Goal: Task Accomplishment & Management: Complete application form

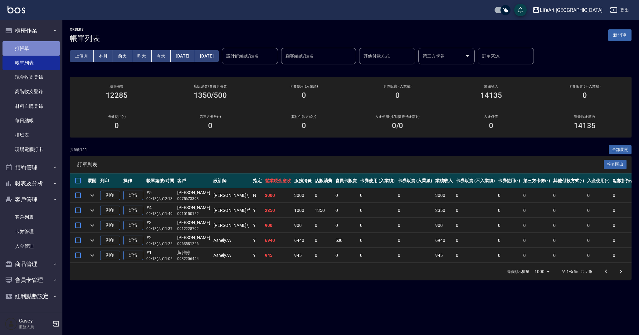
drag, startPoint x: 34, startPoint y: 47, endPoint x: 37, endPoint y: 48, distance: 3.2
click at [34, 47] on link "打帳單" at bounding box center [30, 48] width 57 height 14
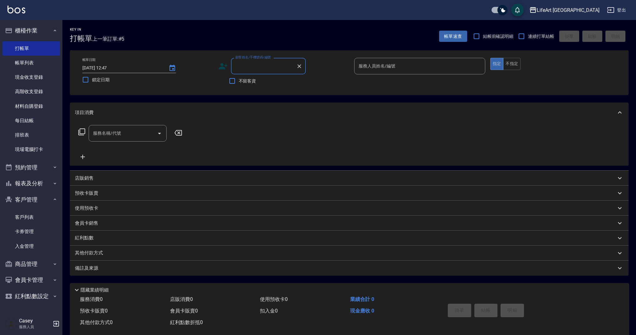
click at [252, 66] on input "顧客姓名/手機號碼/編號" at bounding box center [264, 66] width 60 height 11
click at [262, 82] on li "[PERSON_NAME]/0937013163/" at bounding box center [268, 82] width 75 height 10
type input "[PERSON_NAME]/0937013163/"
type input "Weiwei-w"
click at [103, 133] on input "服務名稱/代號" at bounding box center [122, 133] width 63 height 11
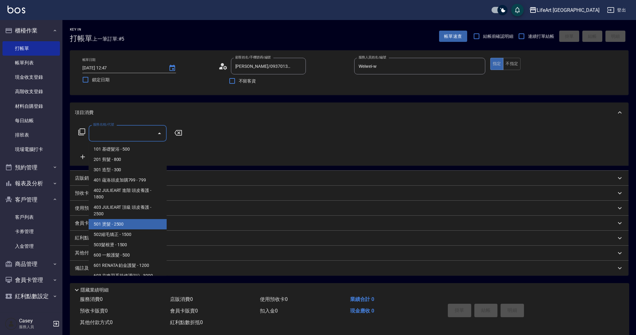
click at [112, 227] on span "501 燙髮 - 2500" at bounding box center [128, 224] width 78 height 10
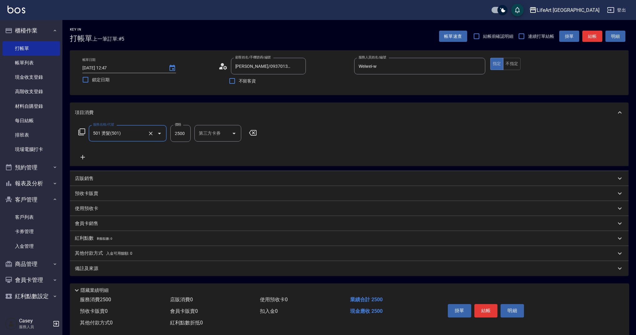
type input "501 燙髮(501)"
drag, startPoint x: 188, startPoint y: 132, endPoint x: 164, endPoint y: 130, distance: 23.2
click at [164, 130] on div "服務名稱/代號 501 燙髮(501) 服務名稱/代號 價格 2500 價格 洗-1 洗-1 洗-2 洗-2 技術協助-1 技術協助-1 技術協助-2 技術協…" at bounding box center [271, 133] width 392 height 17
type input "2400"
click at [225, 136] on input "洗-1" at bounding box center [213, 133] width 32 height 11
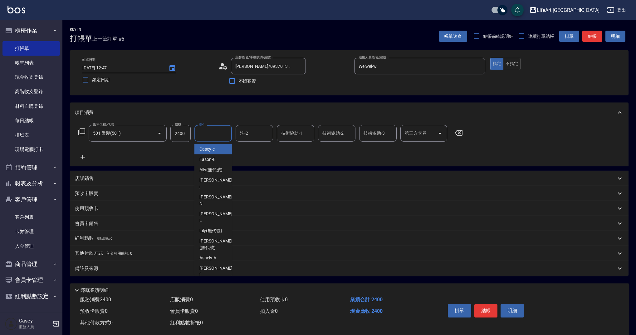
click at [206, 151] on span "Casey -c" at bounding box center [206, 149] width 15 height 7
type input "Casey-c"
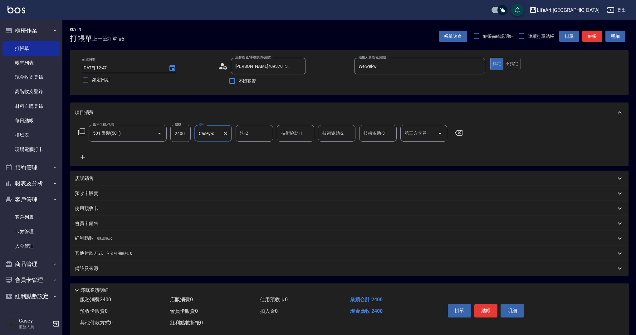
click at [81, 224] on p "會員卡銷售" at bounding box center [86, 223] width 23 height 7
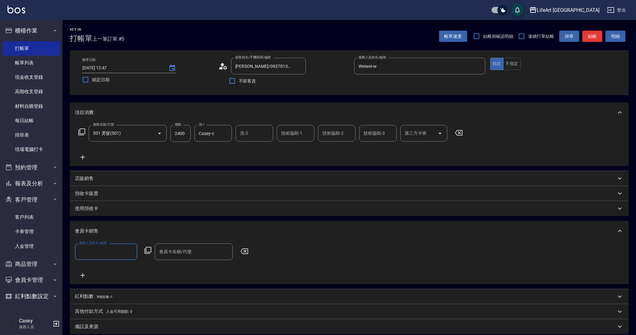
click at [94, 248] on input "服務人員姓名/編號" at bounding box center [106, 251] width 57 height 11
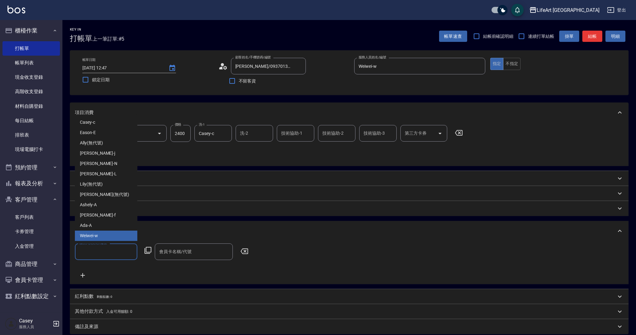
click at [88, 235] on span "Weiwei -w" at bounding box center [89, 235] width 18 height 7
type input "Weiwei-w"
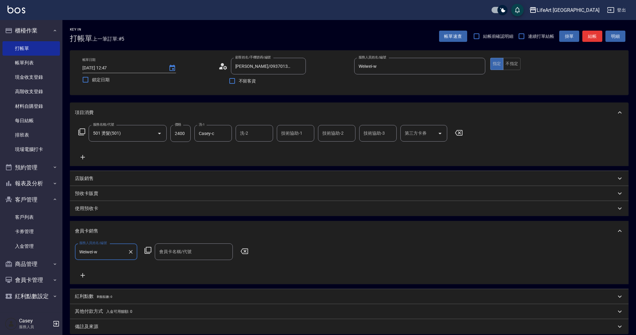
click at [185, 257] on div "會員卡名稱/代號" at bounding box center [194, 251] width 78 height 17
click at [183, 268] on span "會員卡一號 - 01" at bounding box center [194, 267] width 78 height 10
type input "會員卡一號-365天"
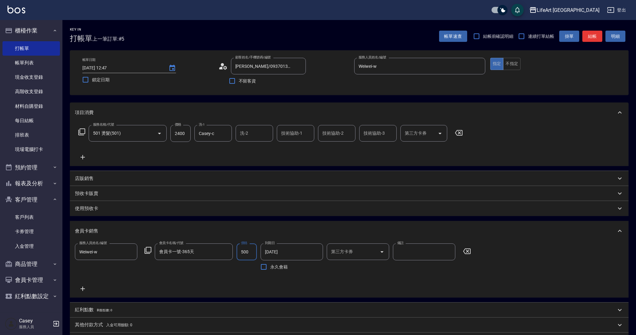
type input "500"
click at [85, 313] on p "紅利點數 剩餘點數: 0" at bounding box center [93, 309] width 37 height 7
click at [71, 330] on div "點數給點 0 點數給點 點數扣點 0 點數扣點 點數折抵金額 0 點數折抵金額" at bounding box center [349, 338] width 559 height 32
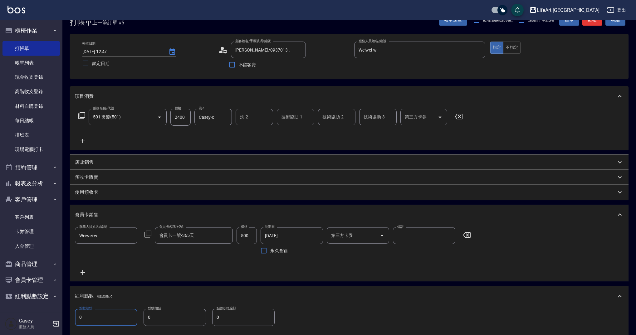
drag, startPoint x: 89, startPoint y: 334, endPoint x: 70, endPoint y: 332, distance: 19.4
click at [70, 332] on div "項目消費 服務名稱/代號 501 燙髮(501) 服務名稱/代號 價格 2400 價格 洗-1 Casey-c 洗-1 洗-2 洗-2 技術協助-1 技術協助…" at bounding box center [349, 229] width 559 height 286
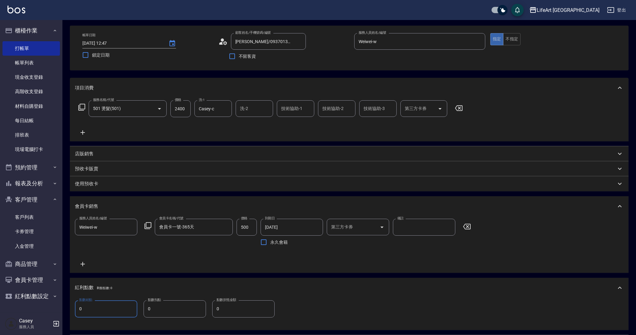
drag, startPoint x: 83, startPoint y: 311, endPoint x: 70, endPoint y: 309, distance: 13.3
click at [70, 309] on div "點數給點 0 點數給點 點數扣點 0 點數扣點 點數折抵金額 0 點數折抵金額" at bounding box center [349, 313] width 559 height 32
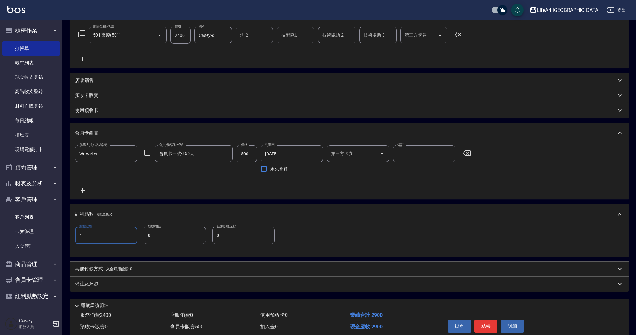
scroll to position [113, 0]
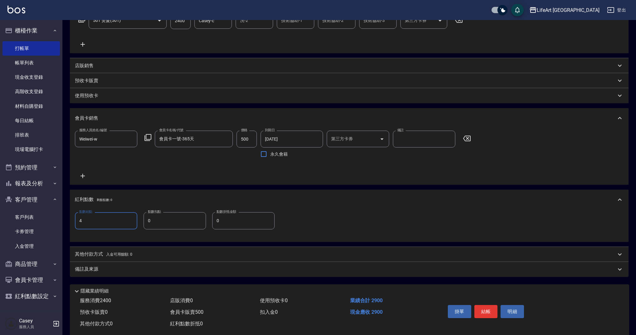
type input "4"
click at [201, 275] on div "備註及來源" at bounding box center [349, 268] width 559 height 15
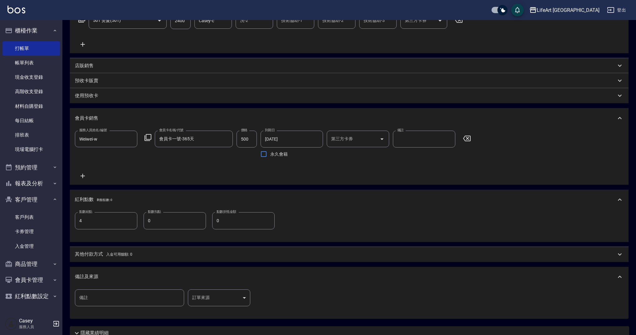
click at [229, 302] on body "LifeArt 蘆洲 登出 櫃檯作業 打帳單 帳單列表 現金收支登錄 高階收支登錄 材料自購登錄 每日結帳 排班表 現場電腦打卡 預約管理 預約管理 單日預約…" at bounding box center [318, 136] width 636 height 499
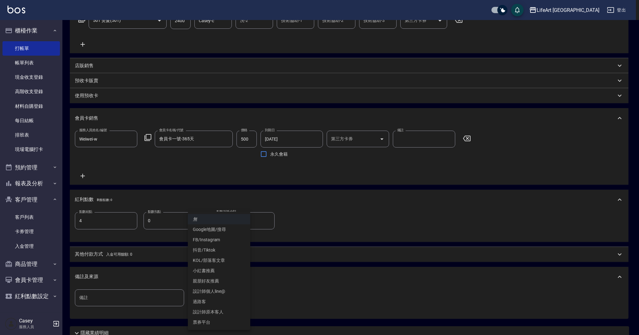
click at [225, 311] on li "設計師原本客人" at bounding box center [219, 311] width 62 height 10
type input "設計師原本客人"
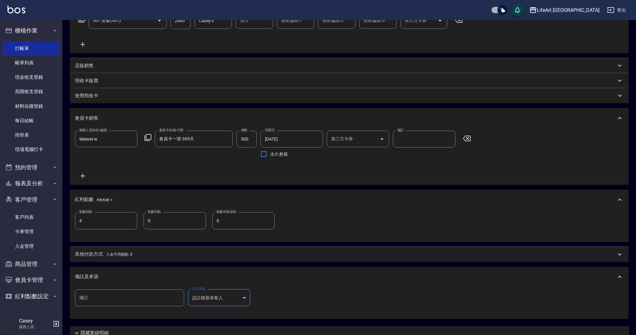
scroll to position [167, 0]
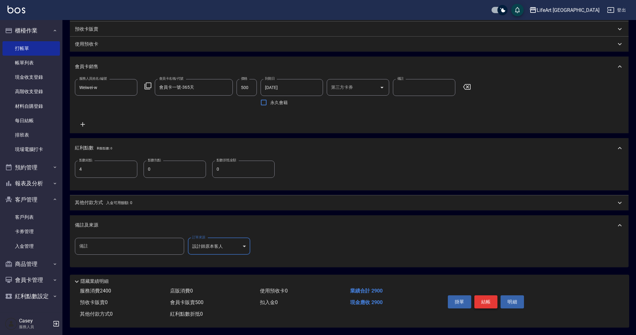
click at [488, 299] on button "結帳" at bounding box center [485, 301] width 23 height 13
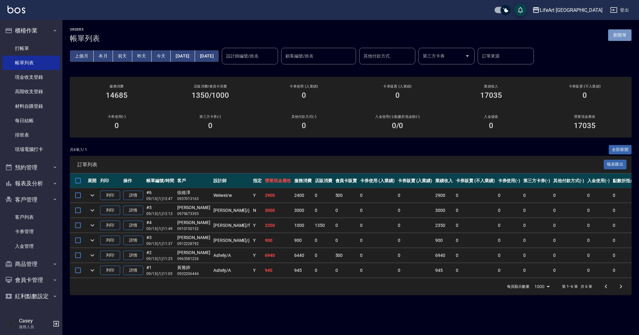
click at [628, 37] on button "新開單" at bounding box center [619, 35] width 23 height 12
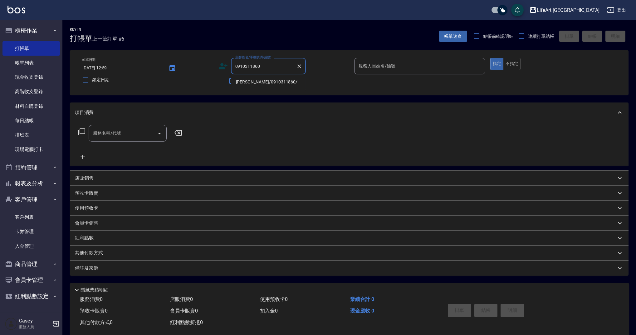
click at [265, 84] on li "[PERSON_NAME]/0910311860/" at bounding box center [268, 82] width 75 height 10
type input "[PERSON_NAME]/0910311860/"
type input "Ashely-A"
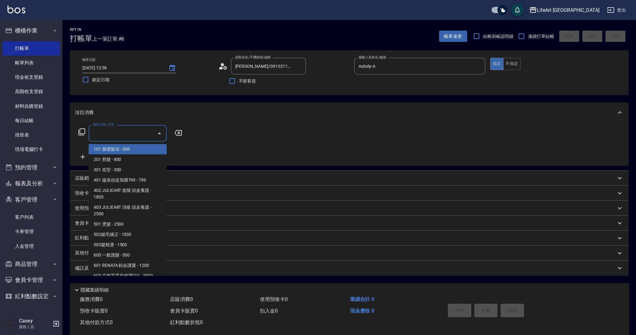
click at [95, 136] on input "服務名稱/代號" at bounding box center [122, 133] width 63 height 11
click at [112, 158] on span "201 剪髮 - 800" at bounding box center [128, 159] width 78 height 10
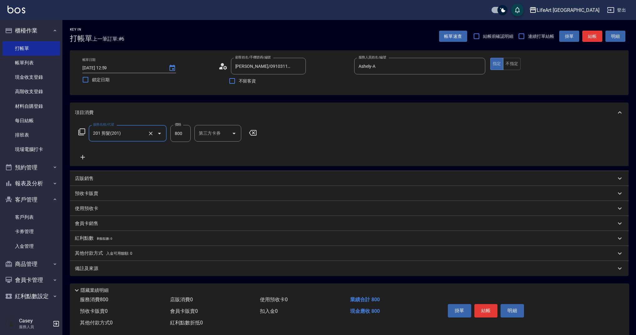
type input "201 剪髮(201)"
click at [109, 129] on input "201 剪髮(201)" at bounding box center [118, 133] width 55 height 11
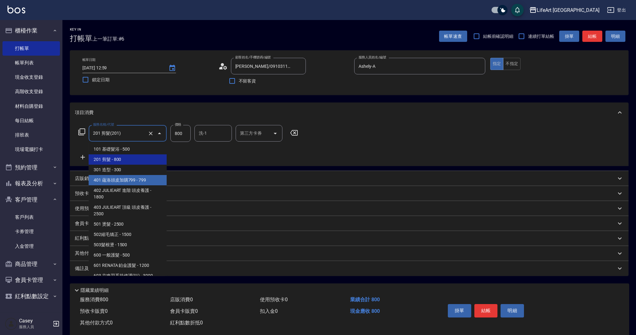
drag, startPoint x: 206, startPoint y: 175, endPoint x: 199, endPoint y: 155, distance: 21.7
click at [205, 172] on div "店販銷售" at bounding box center [349, 178] width 559 height 15
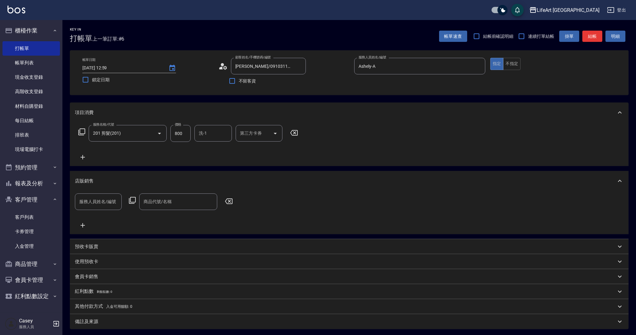
click at [85, 157] on icon at bounding box center [83, 157] width 4 height 4
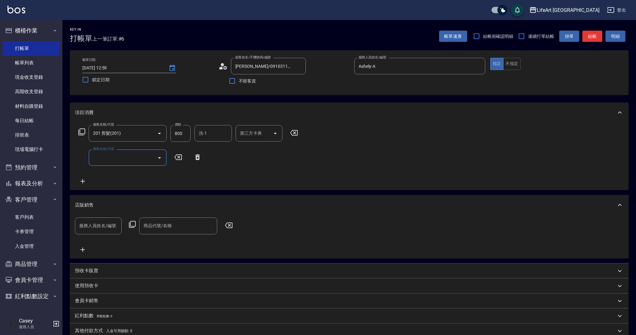
drag, startPoint x: 117, startPoint y: 164, endPoint x: 121, endPoint y: 165, distance: 4.2
click at [117, 164] on div "服務名稱/代號" at bounding box center [128, 157] width 78 height 17
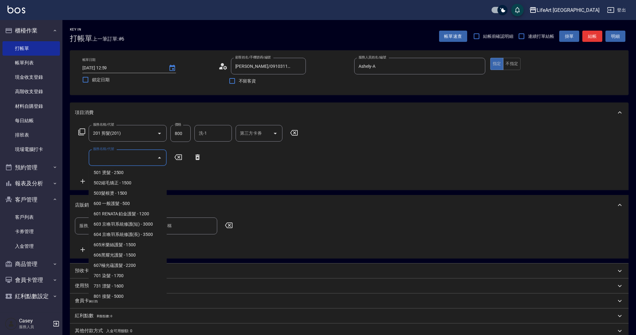
scroll to position [80, 0]
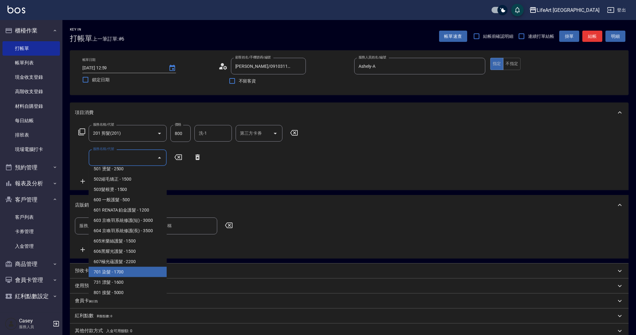
click at [140, 269] on span "701 染髮 - 1700" at bounding box center [128, 271] width 78 height 10
type input "701 染髮(701)"
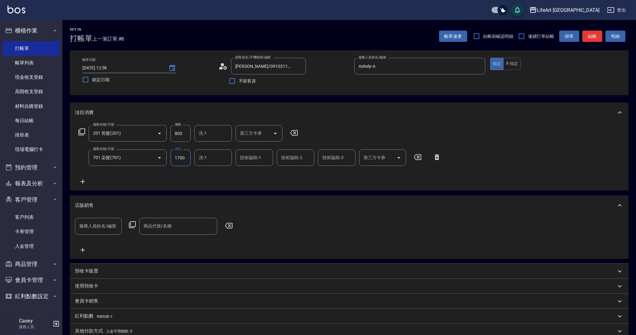
drag, startPoint x: 188, startPoint y: 159, endPoint x: 172, endPoint y: 156, distance: 16.4
click at [172, 156] on input "1700" at bounding box center [180, 157] width 20 height 17
type input "2640"
drag, startPoint x: 186, startPoint y: 131, endPoint x: 157, endPoint y: 134, distance: 29.3
click at [157, 134] on div "服務名稱/代號 201 剪髮(201) 服務名稱/代號 價格 800 價格 洗-1 洗-1 第三方卡券 第三方卡券" at bounding box center [188, 133] width 227 height 17
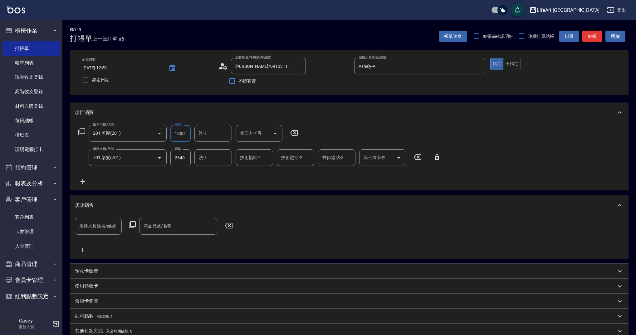
type input "1000"
click at [213, 132] on input "洗-1" at bounding box center [213, 133] width 32 height 11
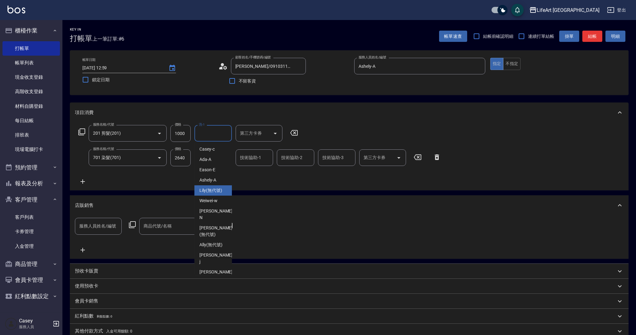
click at [217, 187] on div "Lily (無代號)" at bounding box center [212, 190] width 37 height 10
type input "Lily(無代號)"
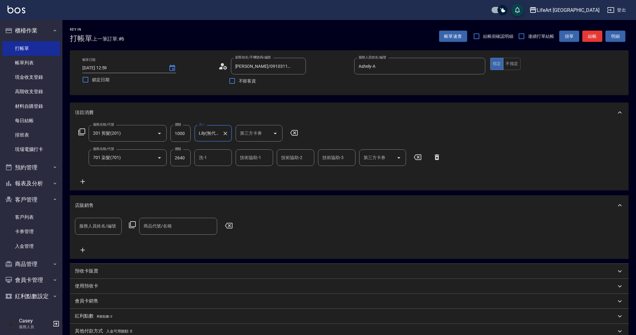
click at [218, 159] on input "洗-1" at bounding box center [213, 157] width 32 height 11
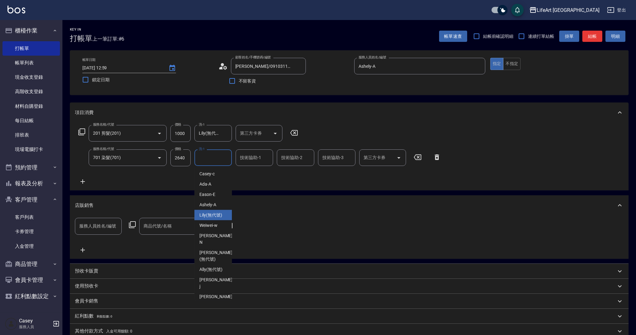
click at [214, 216] on span "Lily (無代號)" at bounding box center [210, 215] width 23 height 7
type input "Lily(無代號)"
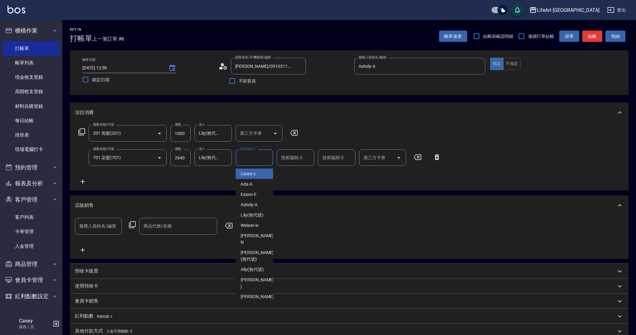
click at [248, 163] on input "技術協助-1" at bounding box center [254, 157] width 32 height 11
click at [241, 214] on span "Lily (無代號)" at bounding box center [252, 215] width 23 height 7
type input "Lily(無代號)"
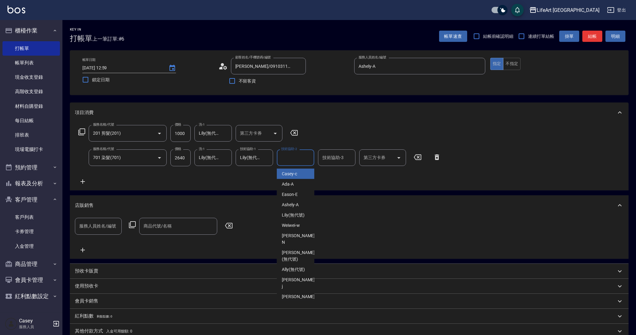
click at [285, 158] on input "技術協助-2" at bounding box center [296, 157] width 32 height 11
click at [287, 217] on span "Lily (無代號)" at bounding box center [293, 215] width 23 height 7
type input "Lily(無代號)"
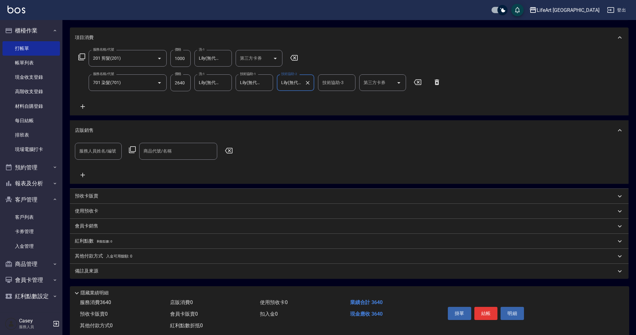
scroll to position [89, 0]
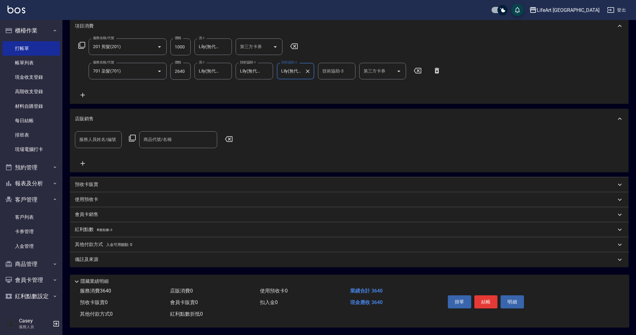
click at [95, 252] on div "備註及來源" at bounding box center [349, 259] width 559 height 15
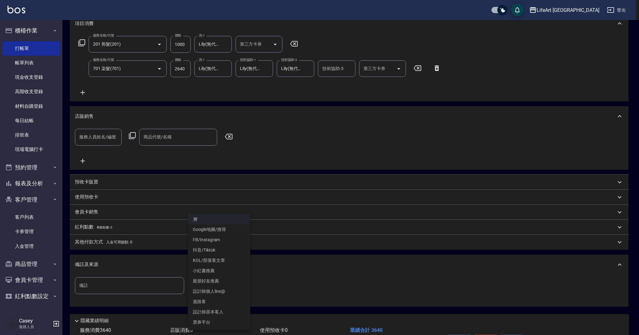
click at [211, 286] on body "LifeArt 蘆洲 登出 櫃檯作業 打帳單 帳單列表 現金收支登錄 高階收支登錄 材料自購登錄 每日結帳 排班表 現場電腦打卡 預約管理 預約管理 單日預約…" at bounding box center [319, 142] width 639 height 463
click at [222, 312] on li "設計師原本客人" at bounding box center [219, 311] width 62 height 10
type input "設計師原本客人"
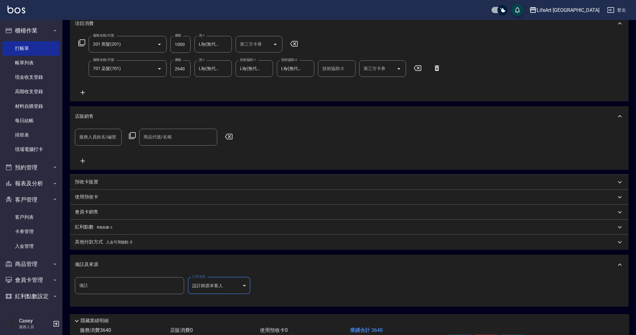
scroll to position [131, 0]
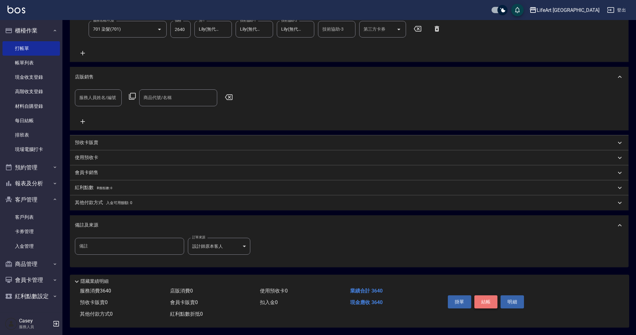
click at [486, 295] on button "結帳" at bounding box center [485, 301] width 23 height 13
